Goal: Check status: Check status

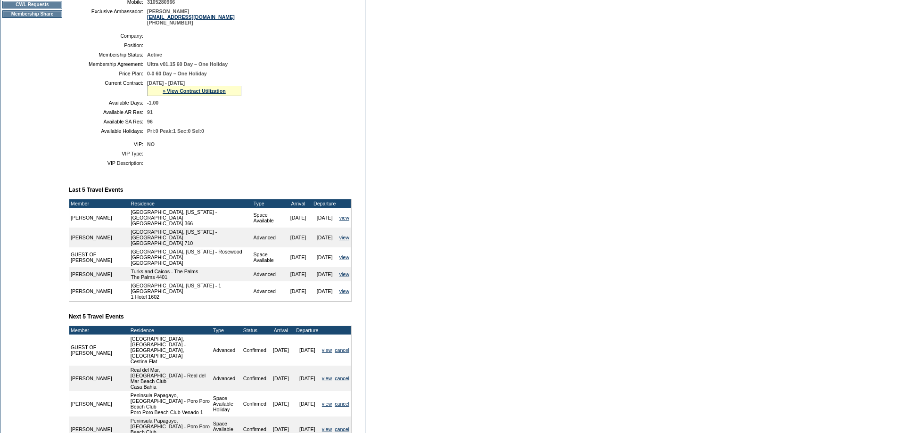
scroll to position [189, 0]
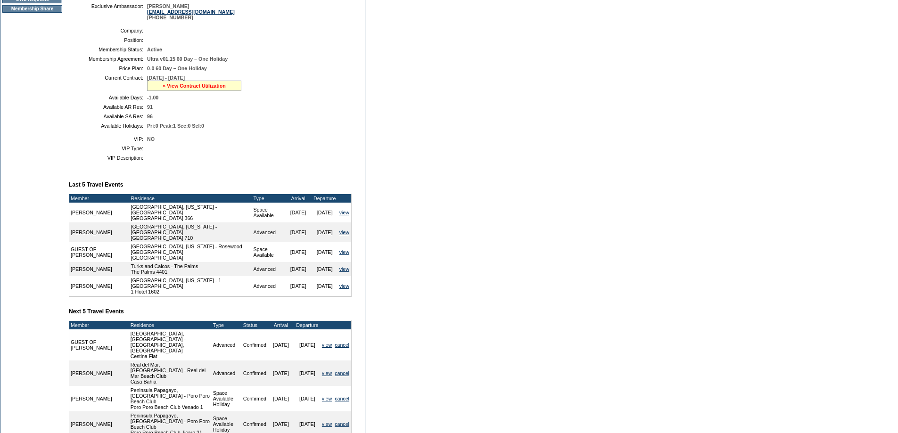
click at [226, 89] on link "» View Contract Utilization" at bounding box center [194, 86] width 63 height 6
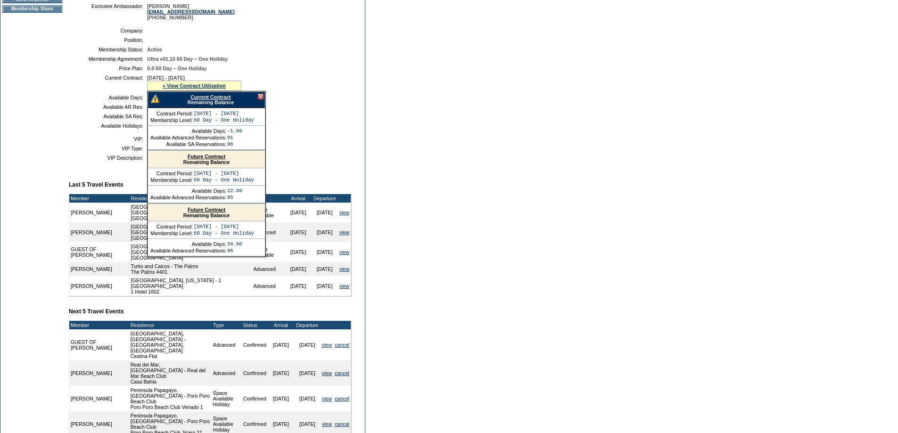
click at [231, 100] on link "Current Contract" at bounding box center [210, 97] width 40 height 6
click at [262, 99] on div at bounding box center [261, 97] width 6 height 6
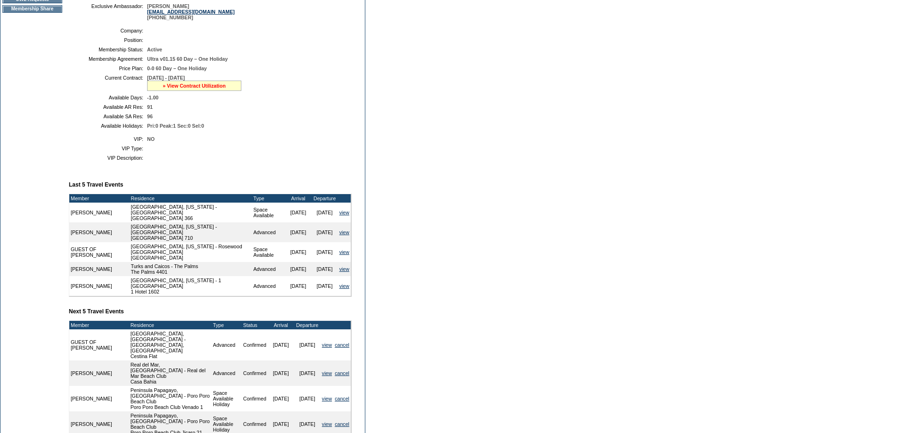
click at [225, 89] on link "» View Contract Utilization" at bounding box center [194, 86] width 63 height 6
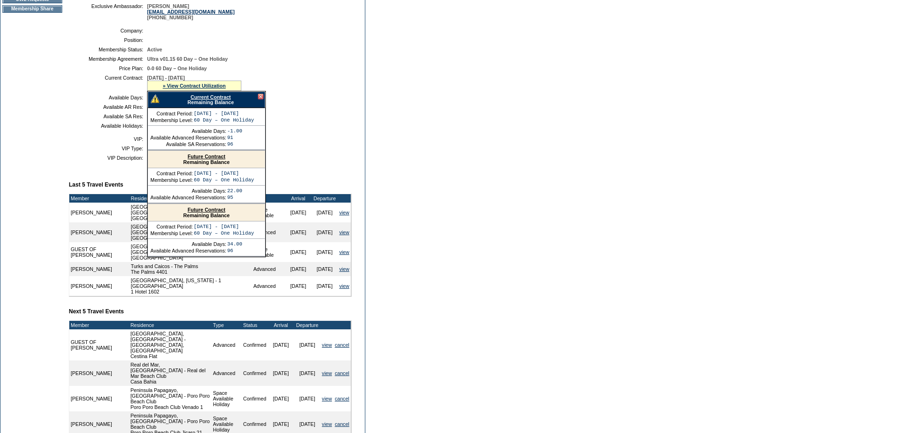
click at [217, 159] on link "Future Contract" at bounding box center [207, 157] width 38 height 6
click at [262, 99] on div at bounding box center [261, 97] width 6 height 6
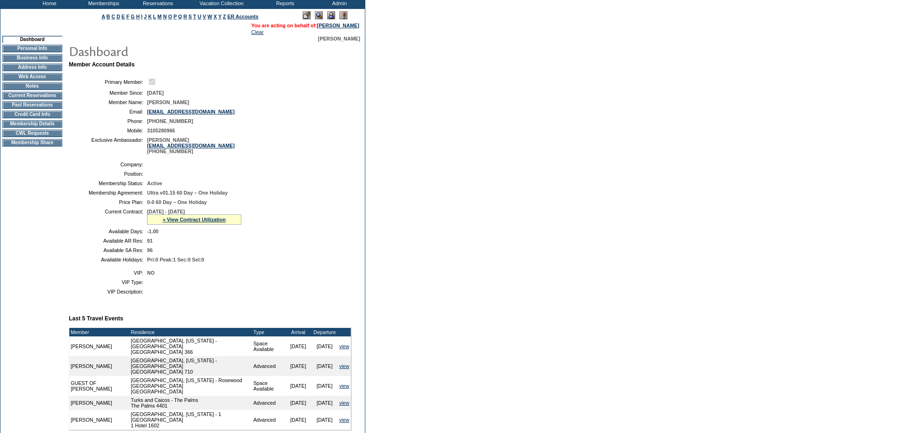
scroll to position [0, 0]
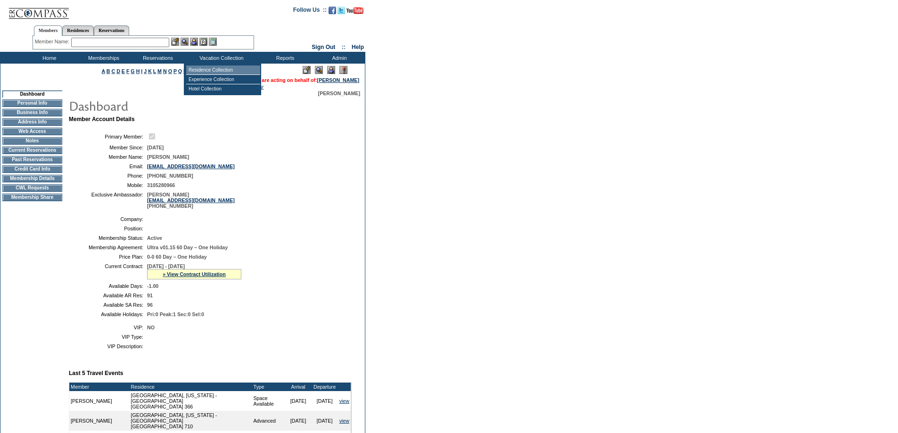
click at [229, 72] on td "Residence Collection" at bounding box center [223, 70] width 74 height 9
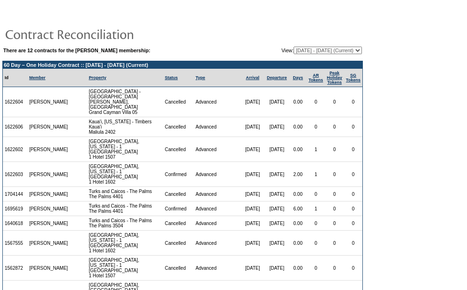
click at [360, 49] on select "[DATE] - [DATE] [DATE] - [DATE] [DATE] - [DATE] [DATE] - [DATE] [DATE] - [DATE]…" at bounding box center [328, 51] width 68 height 8
select select "136320"
click at [294, 47] on select "[DATE] - [DATE] [DATE] - [DATE] [DATE] - [DATE] [DATE] - [DATE] [DATE] - [DATE]…" at bounding box center [328, 51] width 68 height 8
